Goal: Transaction & Acquisition: Purchase product/service

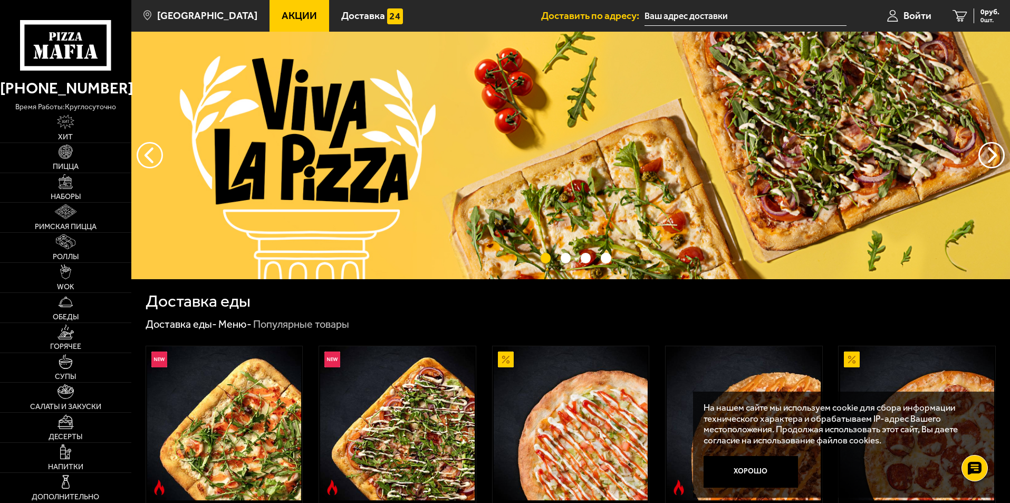
scroll to position [53, 0]
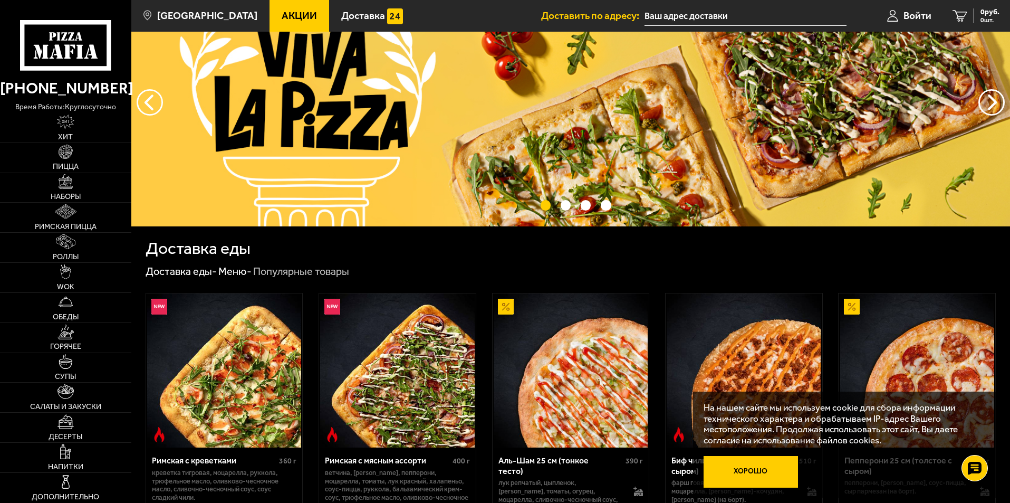
click at [784, 471] on button "Хорошо" at bounding box center [751, 472] width 95 height 32
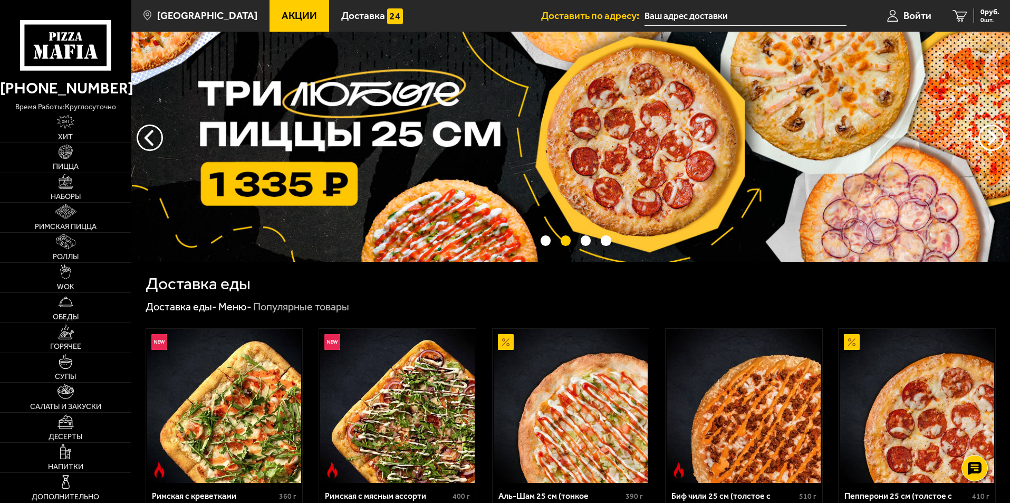
scroll to position [0, 0]
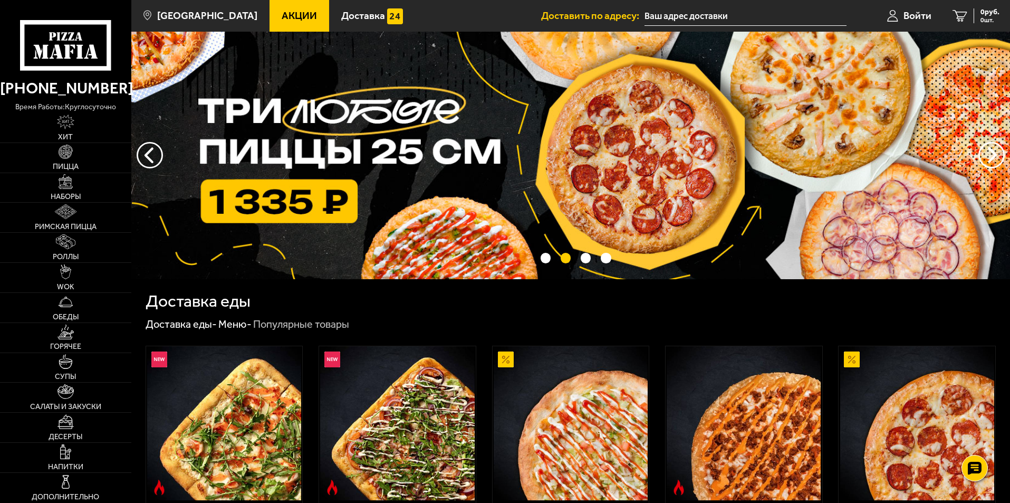
click at [696, 21] on input "text" at bounding box center [746, 16] width 202 height 20
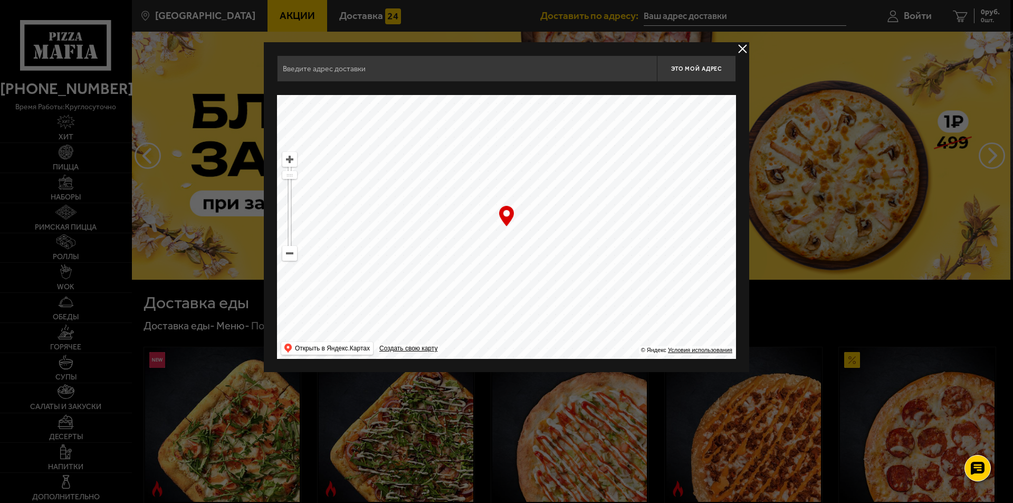
click at [457, 78] on input "text" at bounding box center [467, 68] width 380 height 26
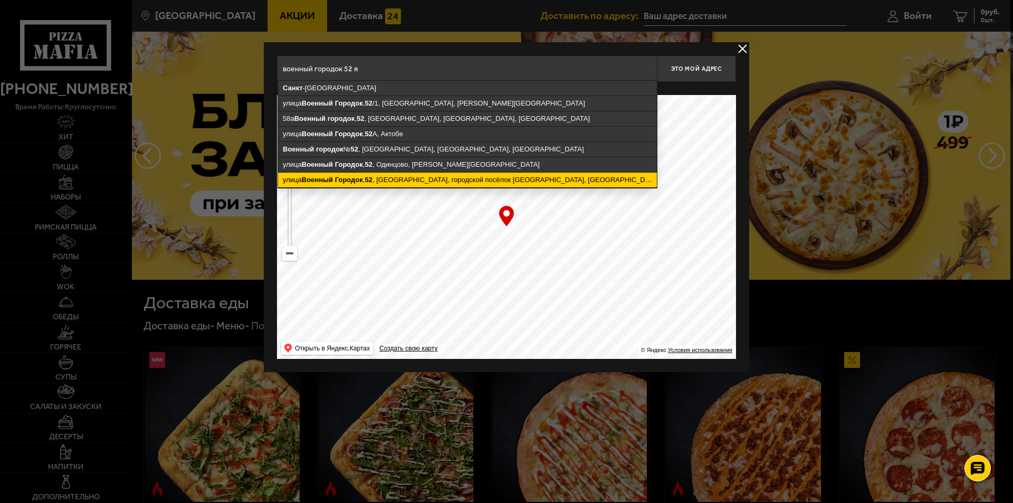
click at [457, 178] on ymaps "[STREET_ADDRESS]" at bounding box center [467, 179] width 379 height 15
type input "[STREET_ADDRESS]"
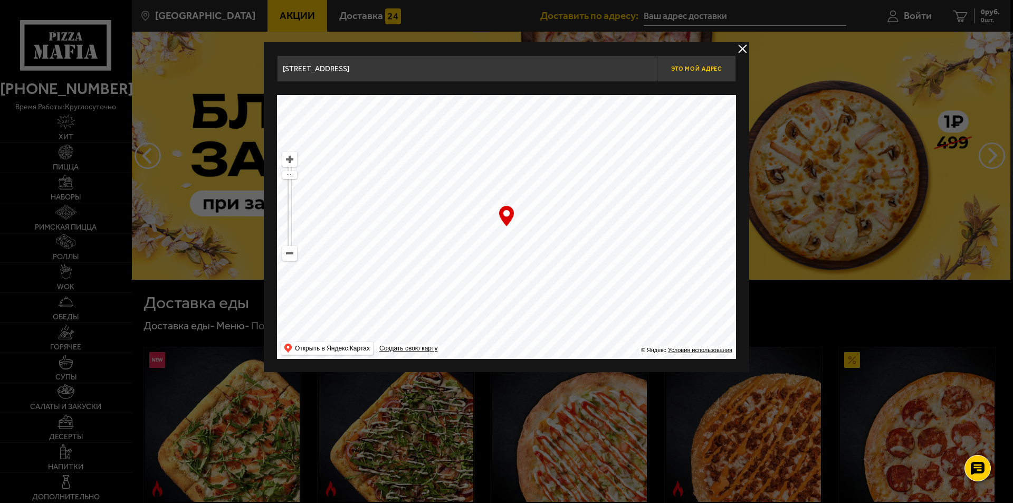
click at [694, 71] on span "Это мой адрес" at bounding box center [696, 68] width 51 height 7
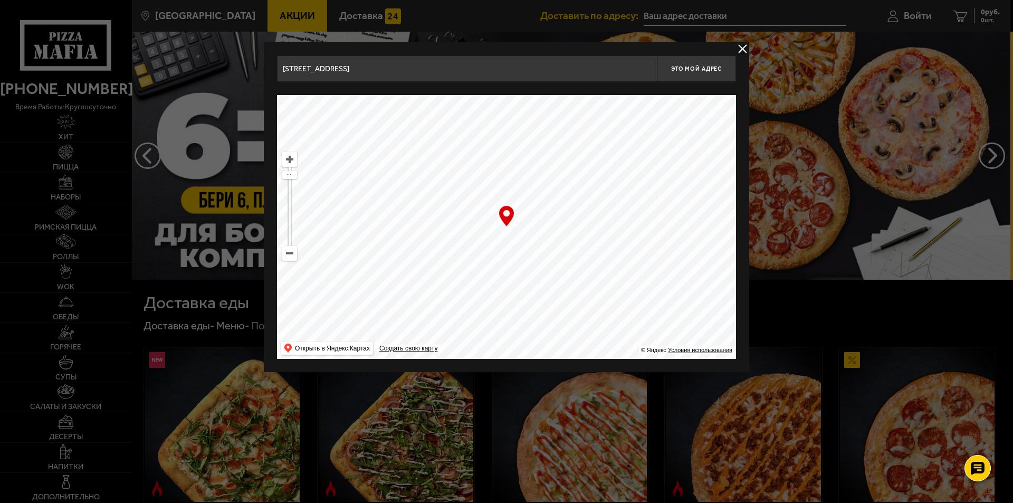
type input "[STREET_ADDRESS]"
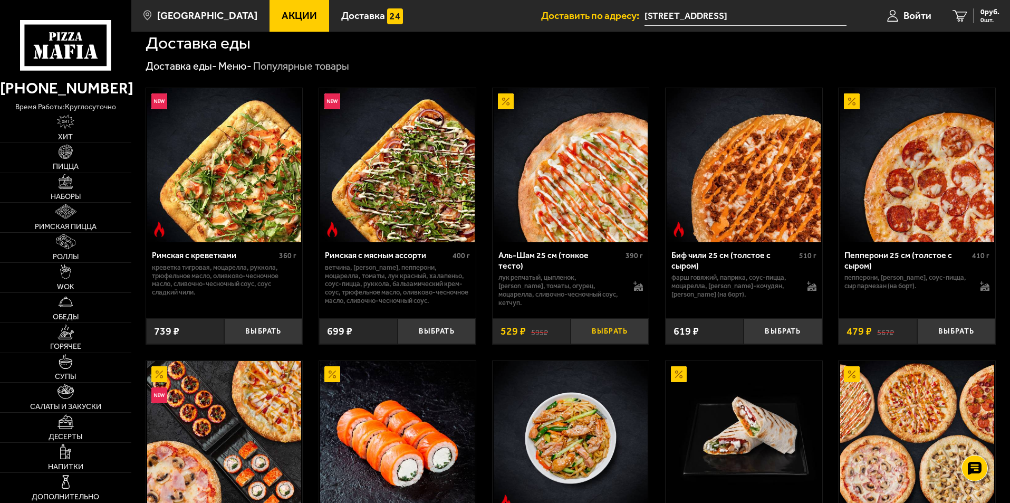
scroll to position [264, 0]
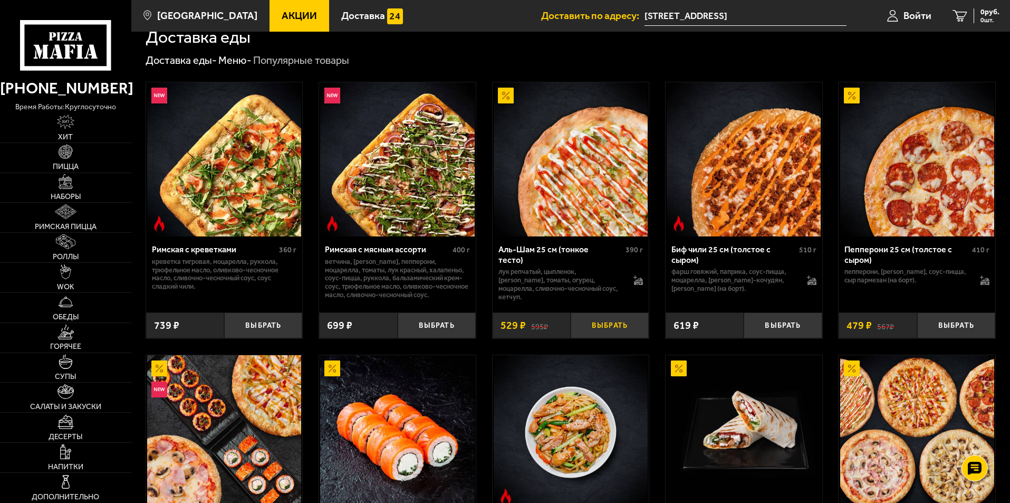
click at [622, 329] on button "Выбрать" at bounding box center [610, 325] width 78 height 26
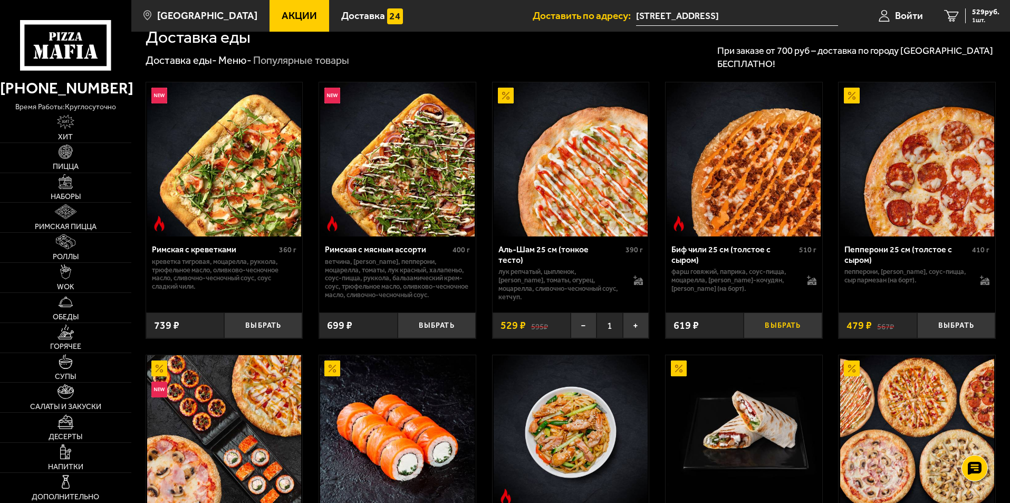
click at [802, 327] on button "Выбрать" at bounding box center [783, 325] width 78 height 26
click at [71, 313] on span "Обеды" at bounding box center [66, 316] width 26 height 7
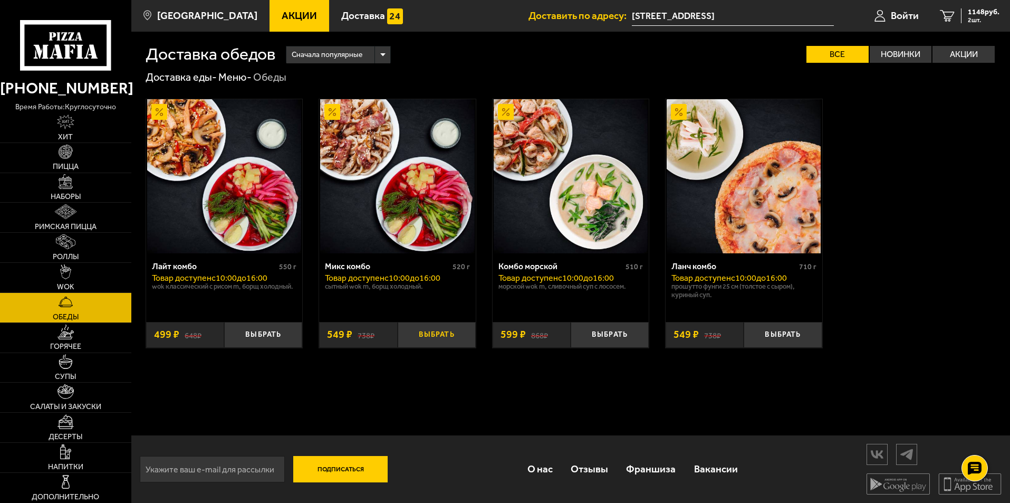
click at [442, 334] on button "Выбрать" at bounding box center [437, 335] width 78 height 26
click at [253, 334] on button "Выбрать" at bounding box center [263, 335] width 78 height 26
click at [621, 343] on button "Выбрать" at bounding box center [610, 335] width 78 height 26
click at [984, 17] on span "5 шт." at bounding box center [984, 20] width 32 height 6
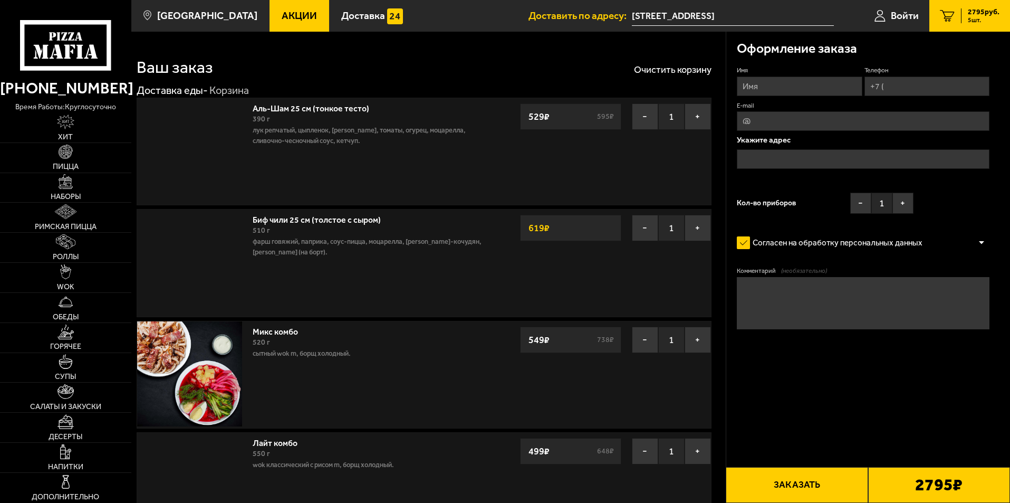
type input "[STREET_ADDRESS]"
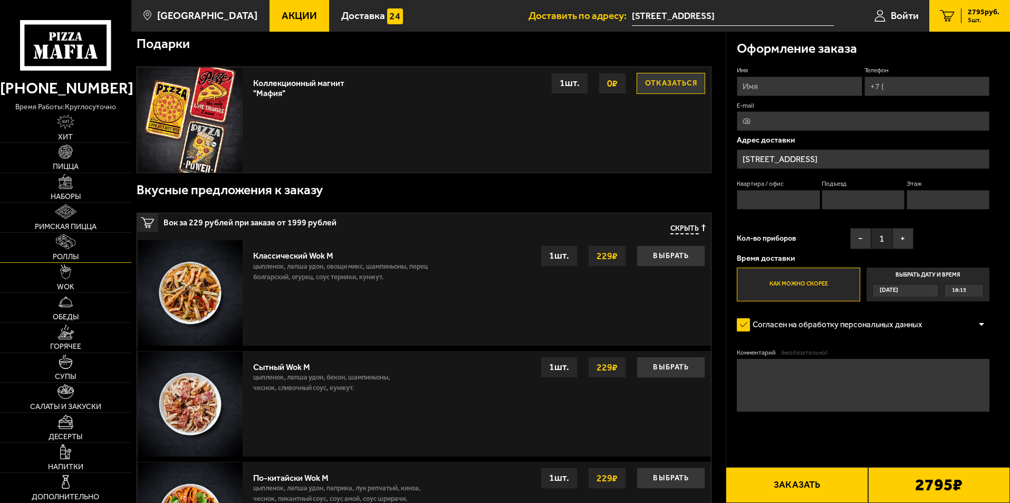
scroll to position [686, 0]
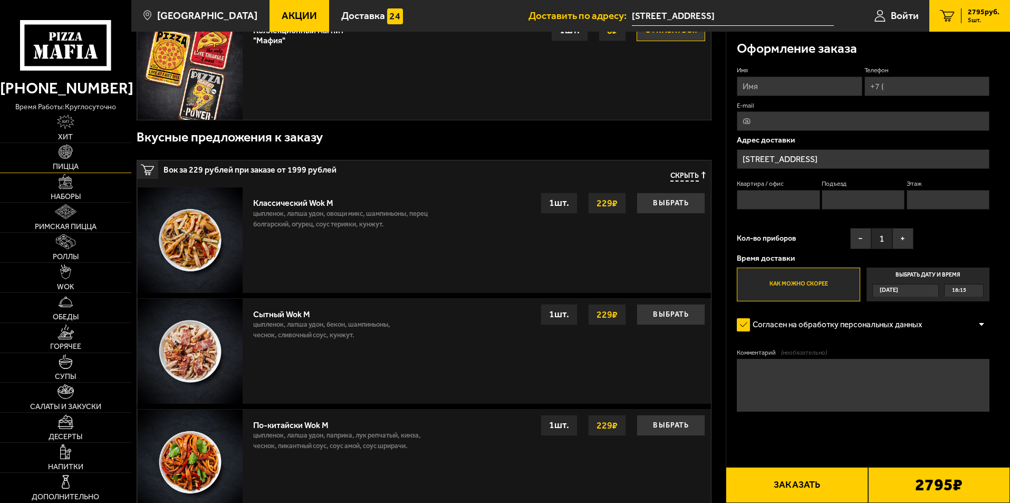
click at [52, 151] on link "Пицца" at bounding box center [65, 158] width 131 height 30
